Goal: Transaction & Acquisition: Obtain resource

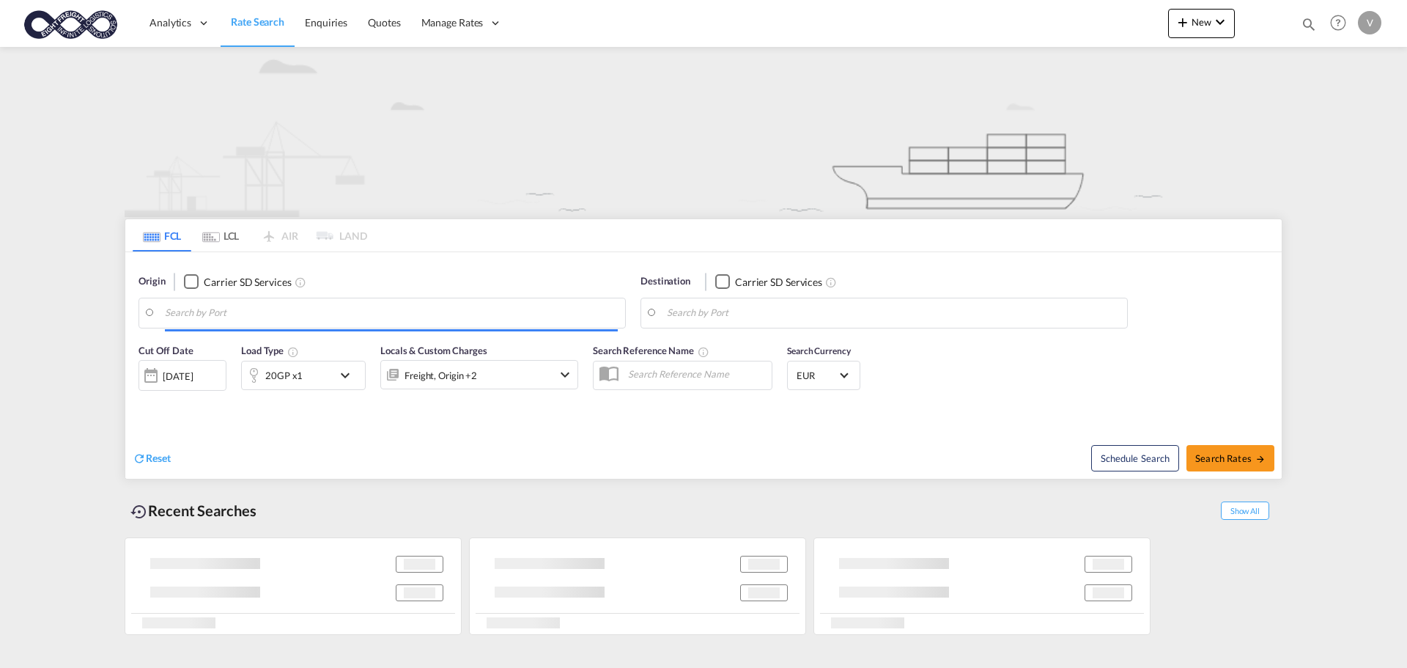
type input "[GEOGRAPHIC_DATA], [GEOGRAPHIC_DATA]"
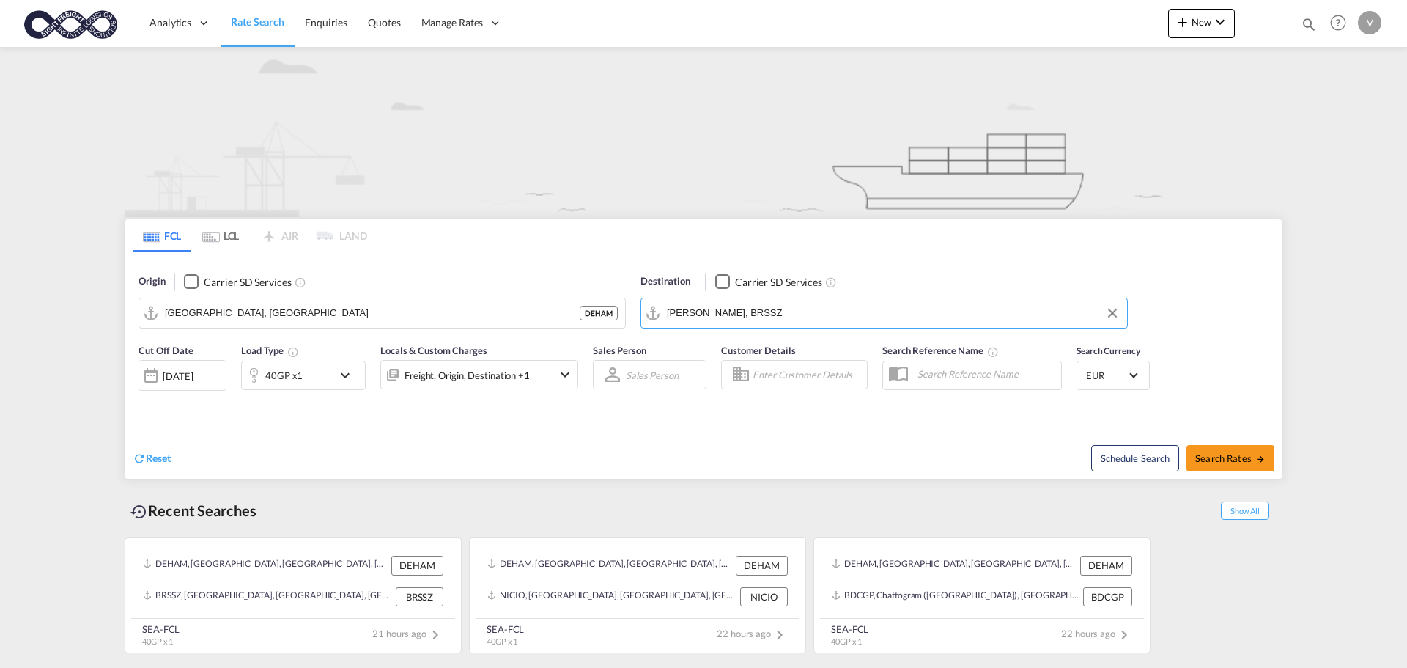
drag, startPoint x: 766, startPoint y: 314, endPoint x: 659, endPoint y: 313, distance: 106.3
click at [659, 313] on md-input-container "[PERSON_NAME], BRSSZ" at bounding box center [884, 312] width 486 height 29
drag, startPoint x: 769, startPoint y: 315, endPoint x: 634, endPoint y: 312, distance: 134.9
click at [634, 312] on div "Destination Carrier SD Services [PERSON_NAME], BRSSZ BRSSZ" at bounding box center [884, 301] width 502 height 69
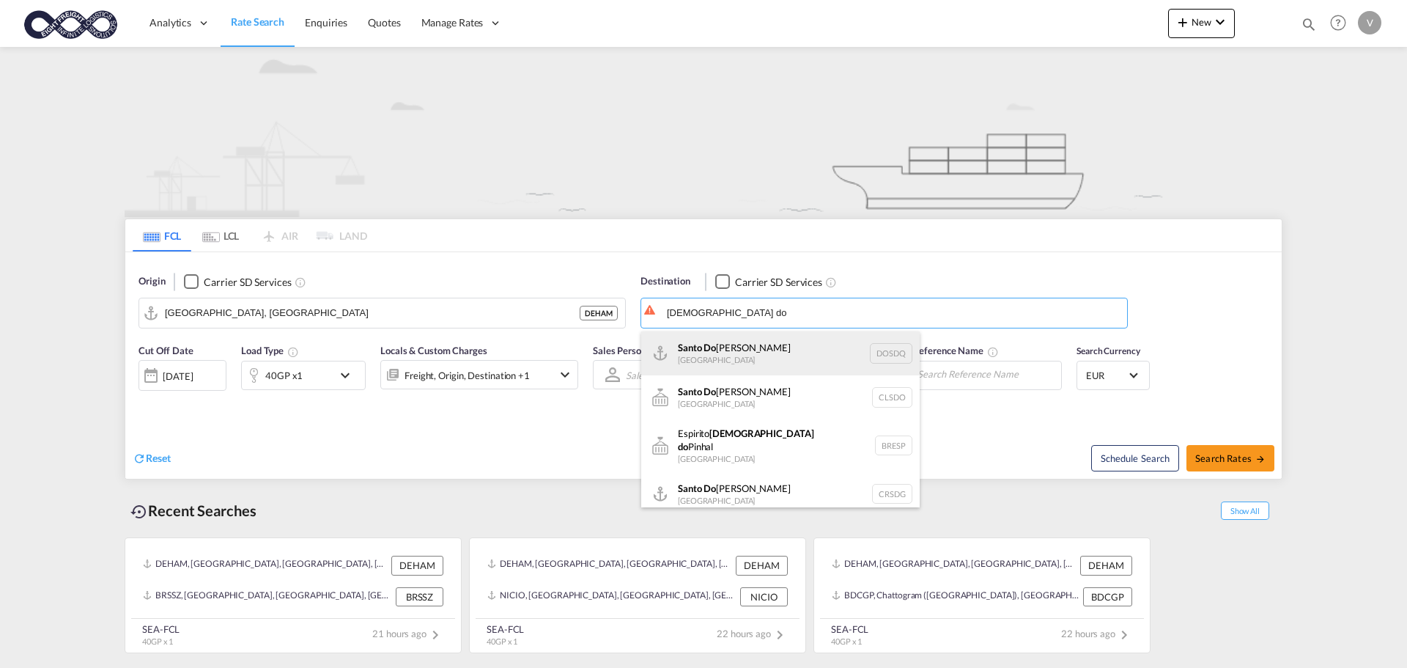
click at [707, 341] on div "Santo Do [PERSON_NAME] [GEOGRAPHIC_DATA] DOSDQ" at bounding box center [780, 353] width 278 height 44
type input "[GEOGRAPHIC_DATA][PERSON_NAME], DOSDQ"
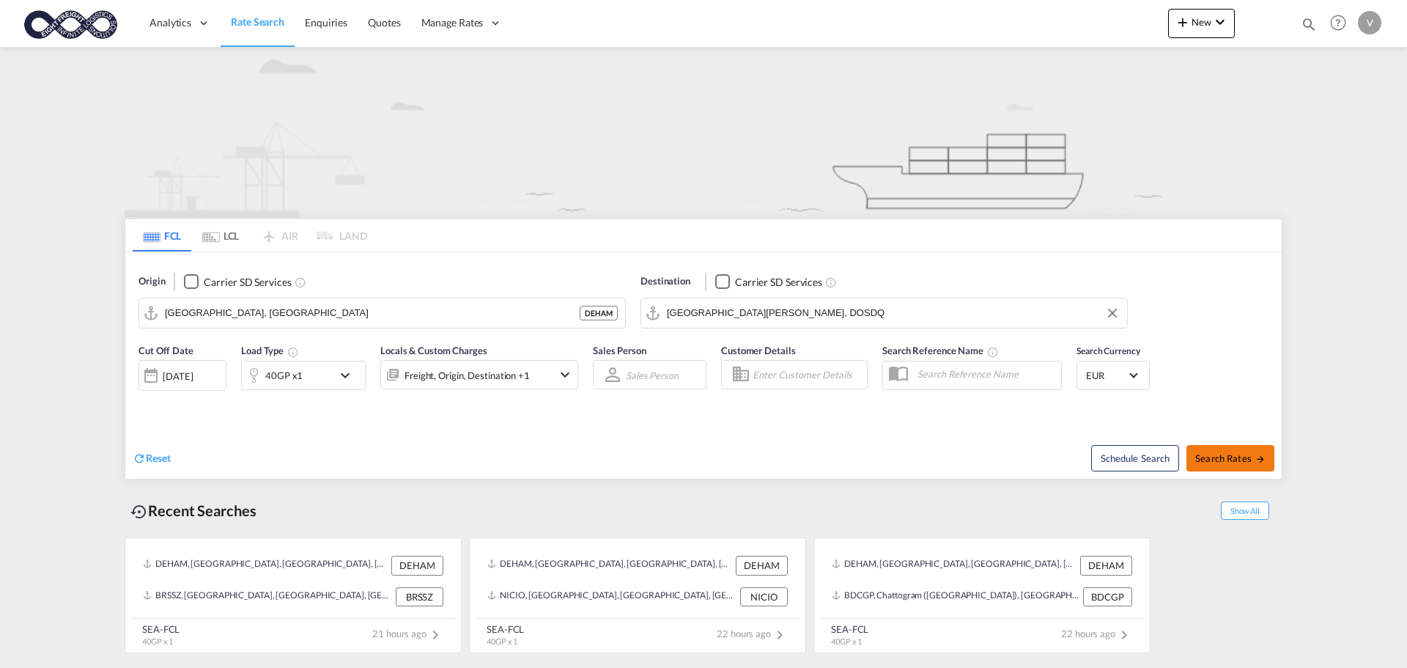
click at [1223, 459] on span "Search Rates" at bounding box center [1230, 458] width 70 height 12
type input "DEHAM to DOSDQ / [DATE]"
